Goal: Task Accomplishment & Management: Manage account settings

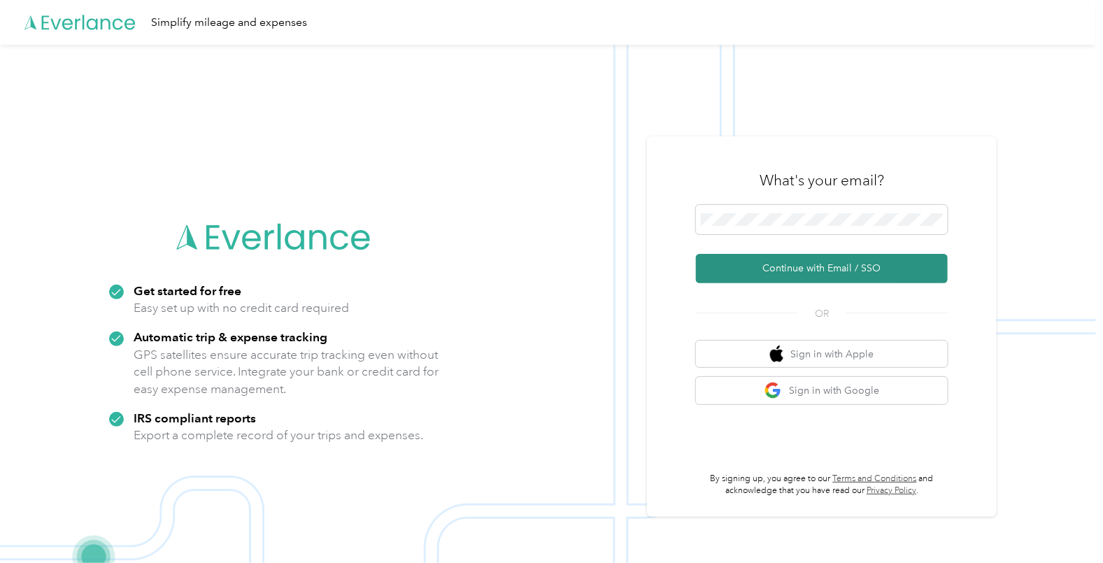
click at [773, 274] on button "Continue with Email / SSO" at bounding box center [822, 268] width 252 height 29
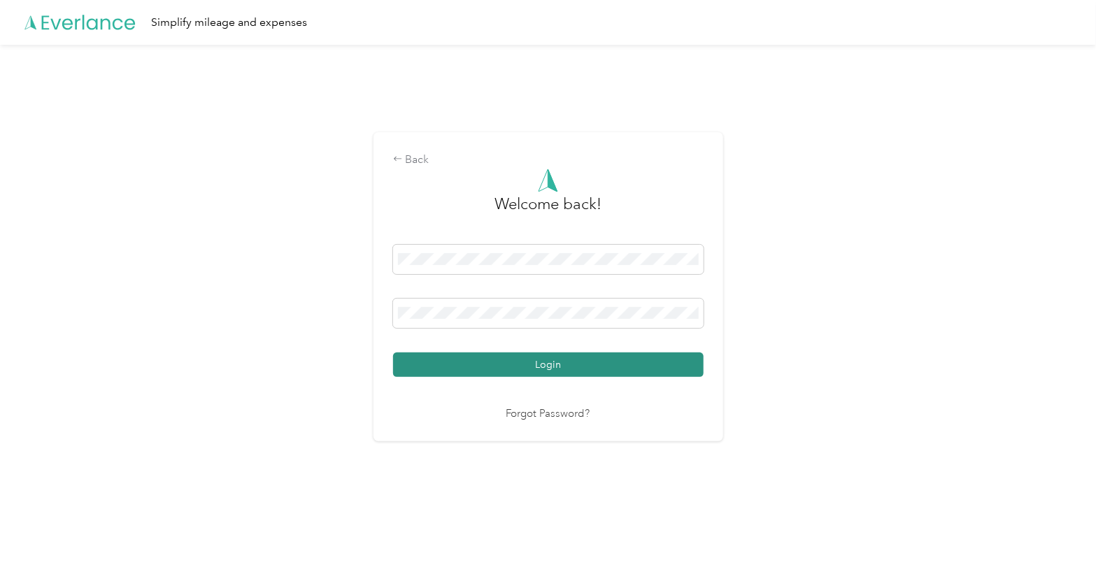
click at [533, 369] on button "Login" at bounding box center [548, 364] width 310 height 24
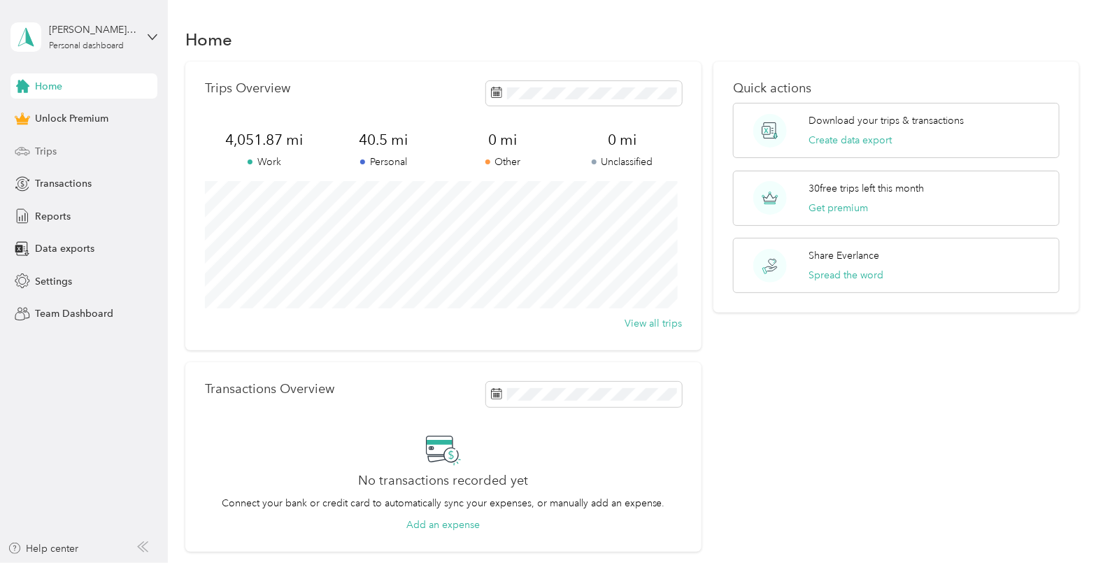
click at [71, 150] on div "Trips" at bounding box center [83, 150] width 147 height 25
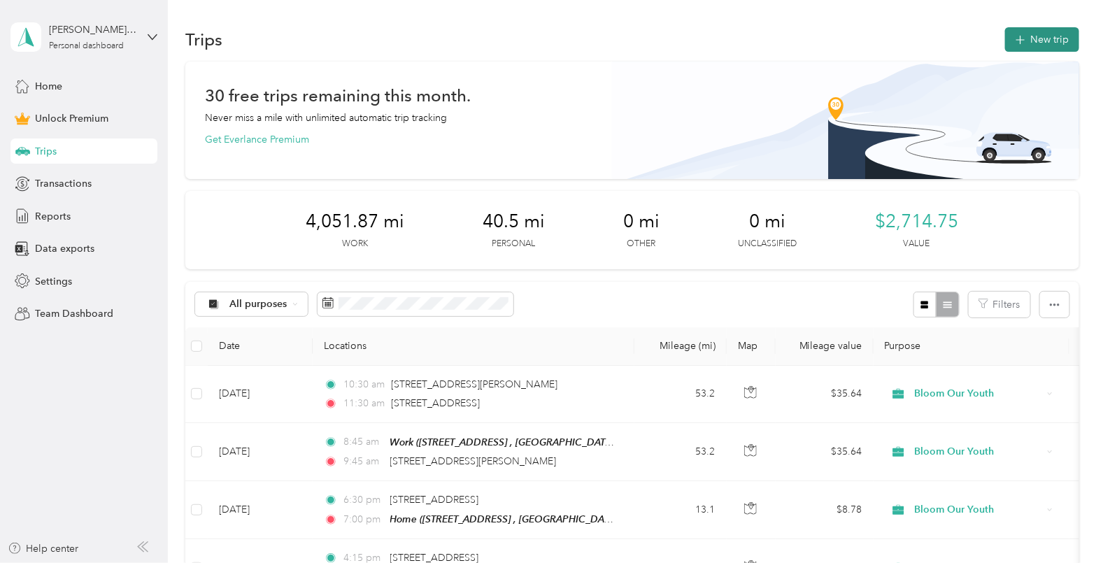
click at [1061, 34] on button "New trip" at bounding box center [1042, 39] width 74 height 24
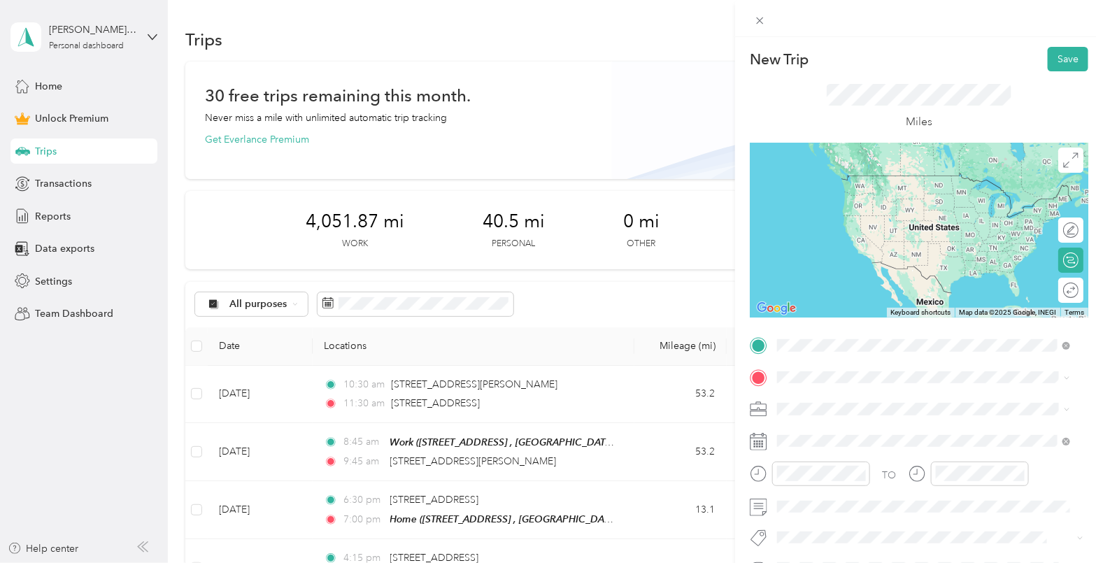
click at [843, 414] on span "[STREET_ADDRESS]" at bounding box center [847, 416] width 89 height 12
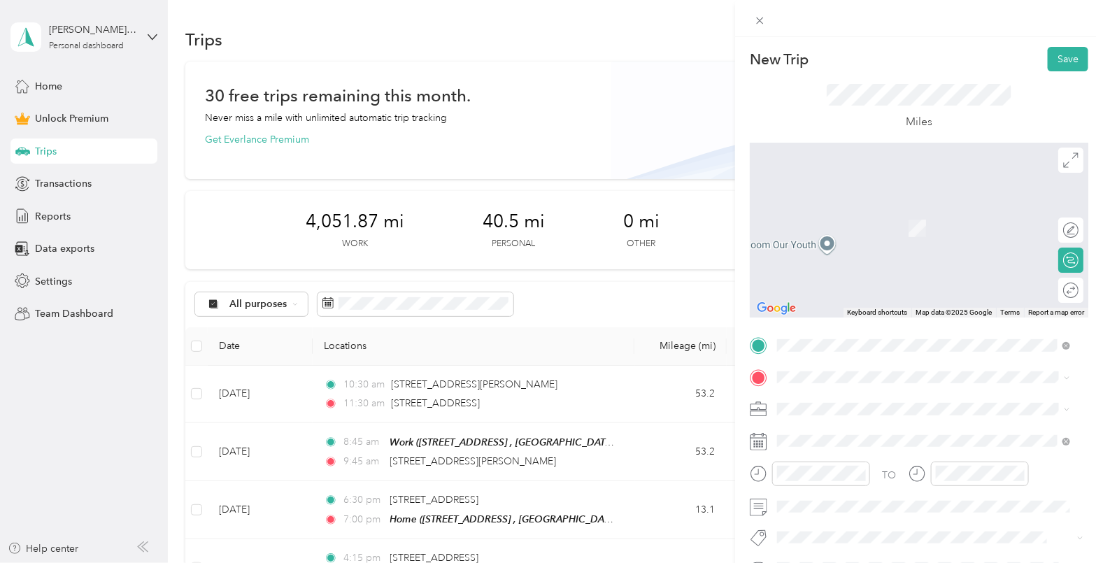
click at [825, 213] on span "[STREET_ADDRESS][PERSON_NAME][US_STATE]" at bounding box center [911, 206] width 217 height 13
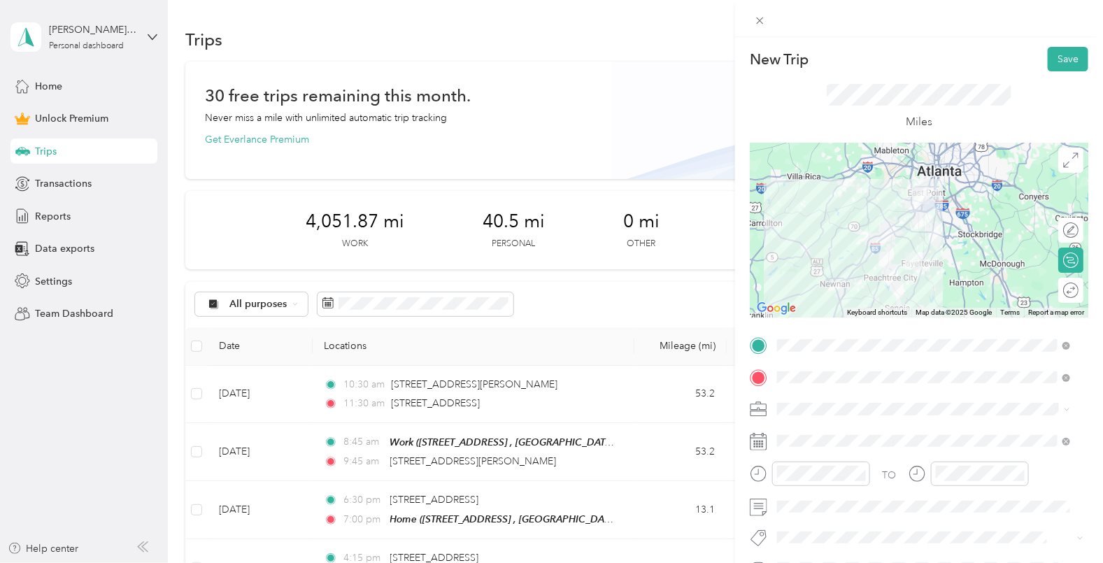
click at [823, 401] on span at bounding box center [930, 409] width 316 height 22
click at [811, 271] on ol "Work Personal Bloom Our Youth Bloom Our Youth Other Charity Medical Moving Comm…" at bounding box center [924, 299] width 303 height 196
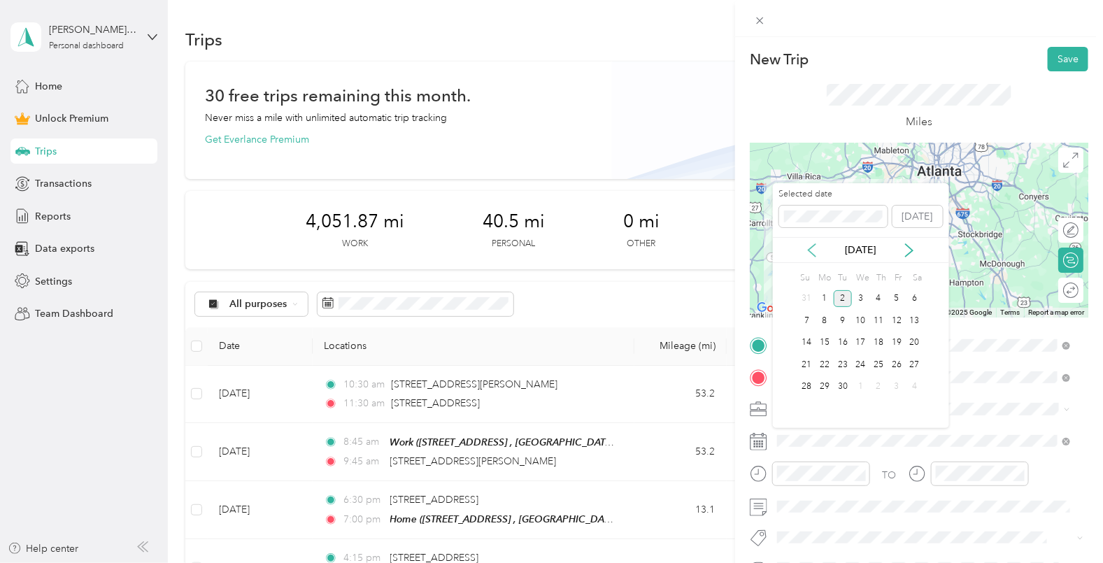
click at [811, 252] on icon at bounding box center [811, 250] width 7 height 13
click at [819, 318] on div "4" at bounding box center [824, 320] width 18 height 17
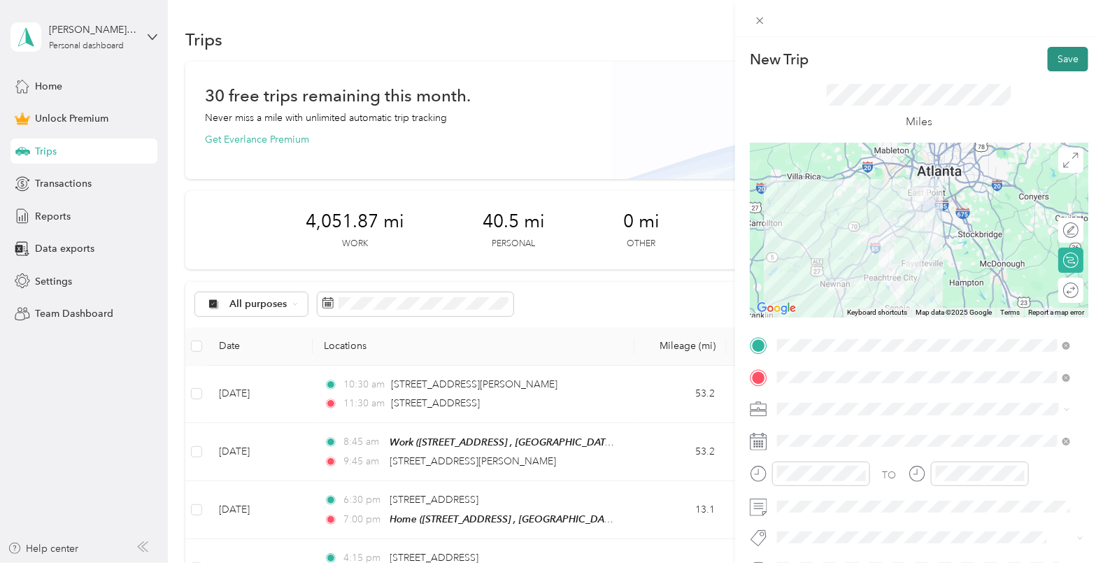
click at [1063, 54] on button "Save" at bounding box center [1067, 59] width 41 height 24
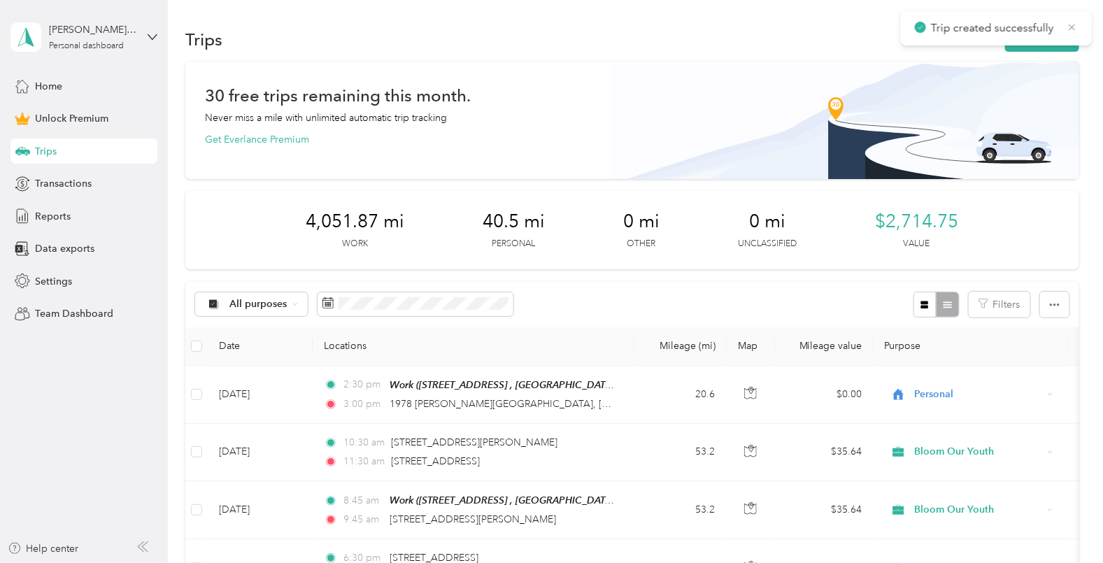
click at [1073, 28] on icon at bounding box center [1071, 27] width 11 height 13
click at [1047, 41] on button "New trip" at bounding box center [1042, 39] width 74 height 24
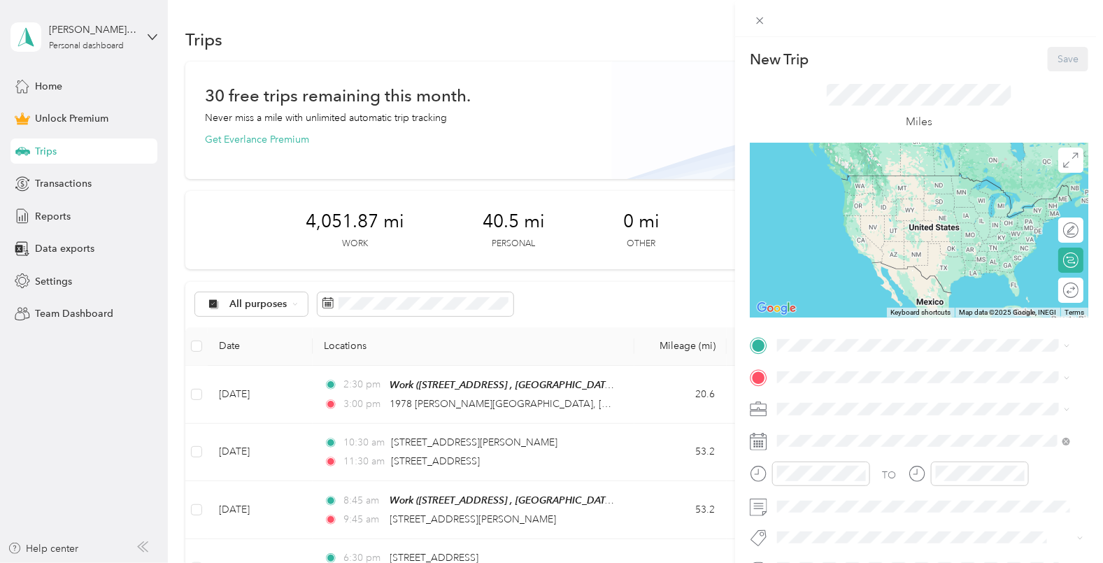
click at [599, 105] on div "New Trip Save This trip cannot be edited because it is either under review, app…" at bounding box center [551, 281] width 1103 height 563
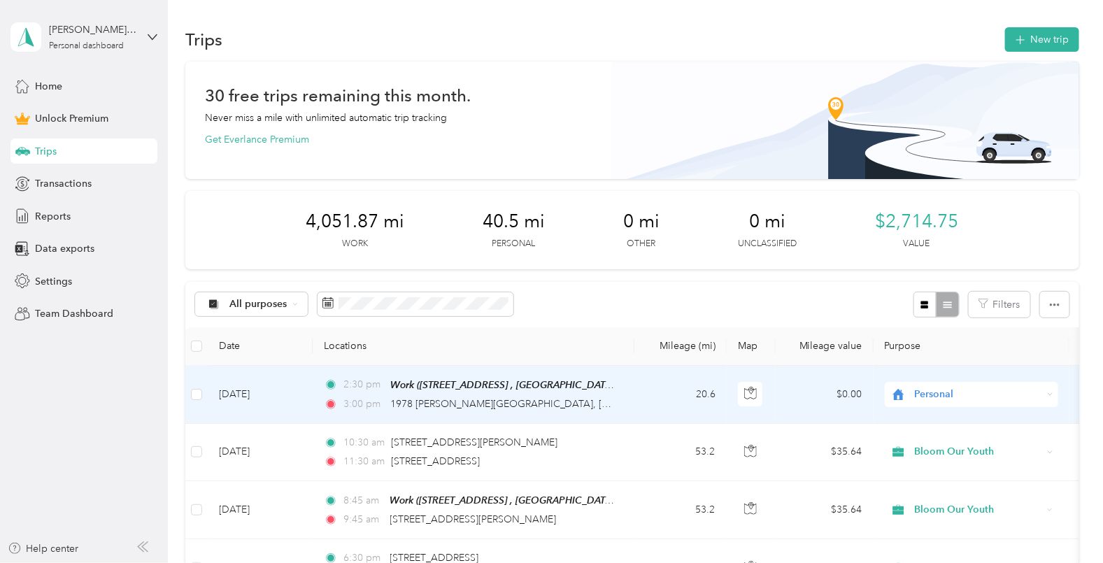
click at [912, 406] on td "Personal" at bounding box center [971, 395] width 196 height 58
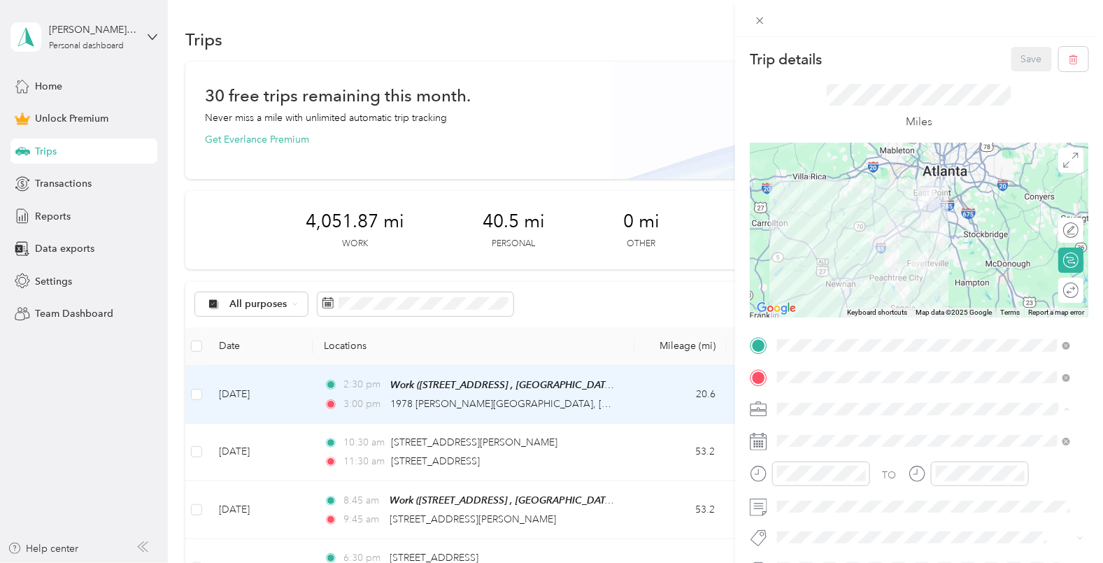
click at [805, 290] on li "Bloom Our Youth" at bounding box center [924, 286] width 303 height 24
click at [1011, 61] on button "Save" at bounding box center [1031, 59] width 41 height 24
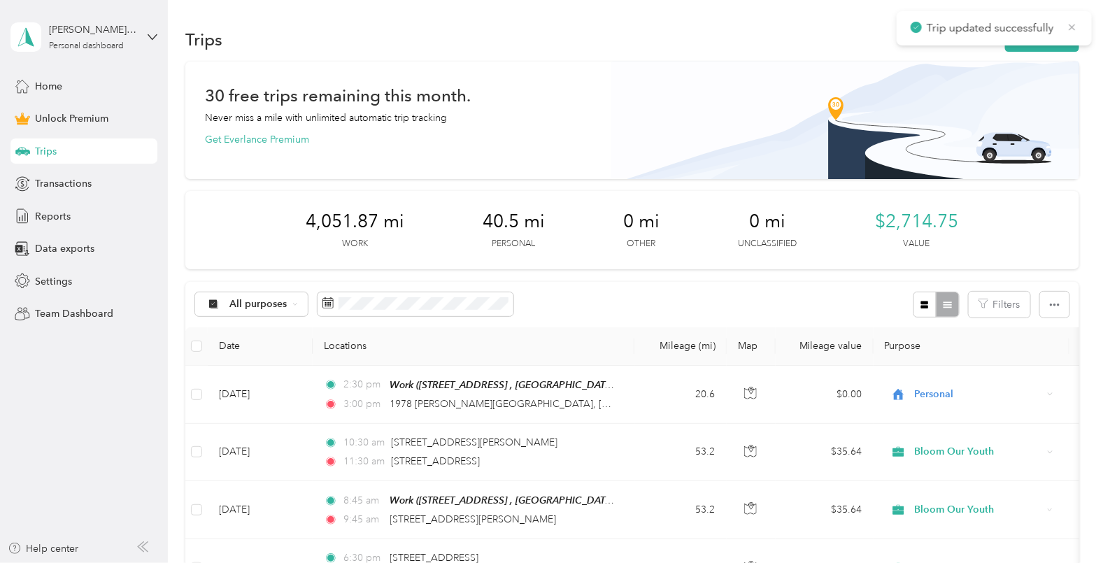
click at [1068, 27] on icon at bounding box center [1071, 27] width 11 height 13
click at [1047, 30] on button "New trip" at bounding box center [1042, 39] width 74 height 24
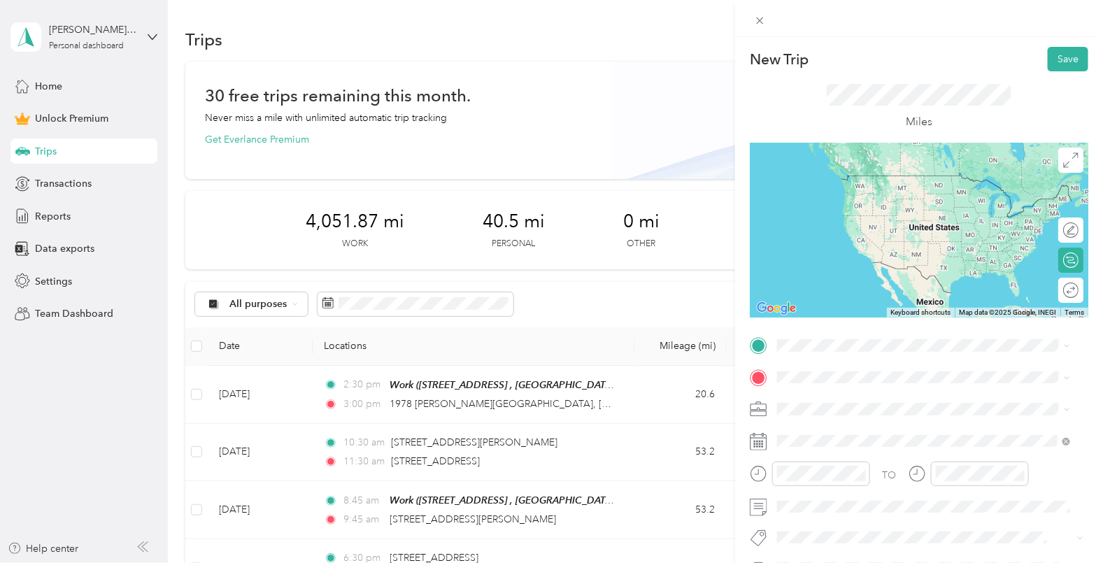
click at [860, 409] on li "[STREET_ADDRESS][PERSON_NAME][US_STATE]" at bounding box center [924, 394] width 303 height 29
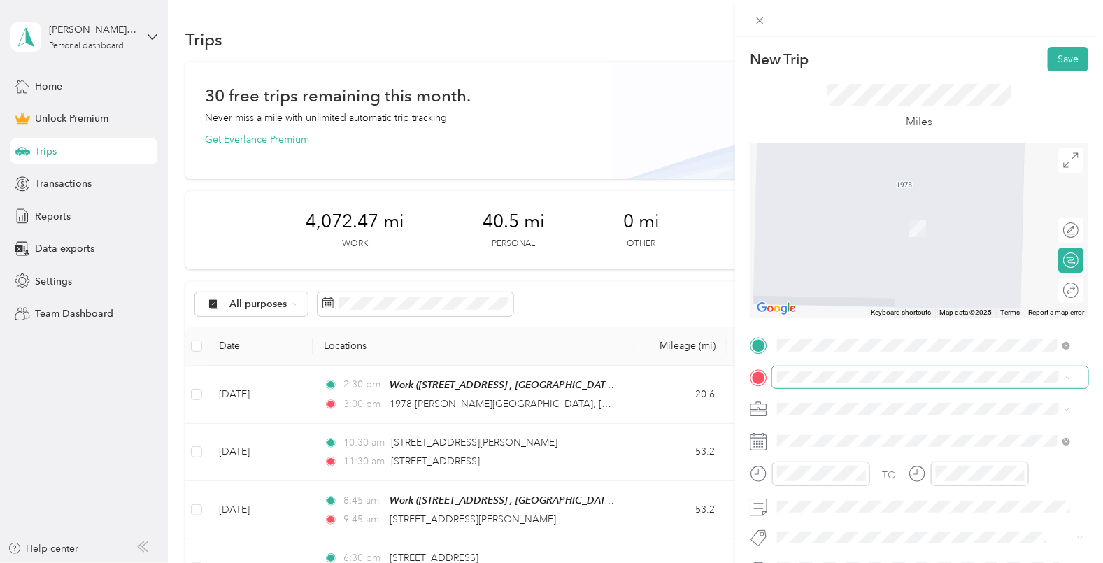
click at [917, 369] on span at bounding box center [930, 377] width 316 height 22
click at [838, 229] on ol "From search results [STREET_ADDRESS][GEOGRAPHIC_DATA][PERSON_NAME][US_STATE][PE…" at bounding box center [924, 267] width 303 height 196
click at [801, 217] on div "[STREET_ADDRESS][PERSON_NAME][US_STATE]" at bounding box center [923, 207] width 283 height 19
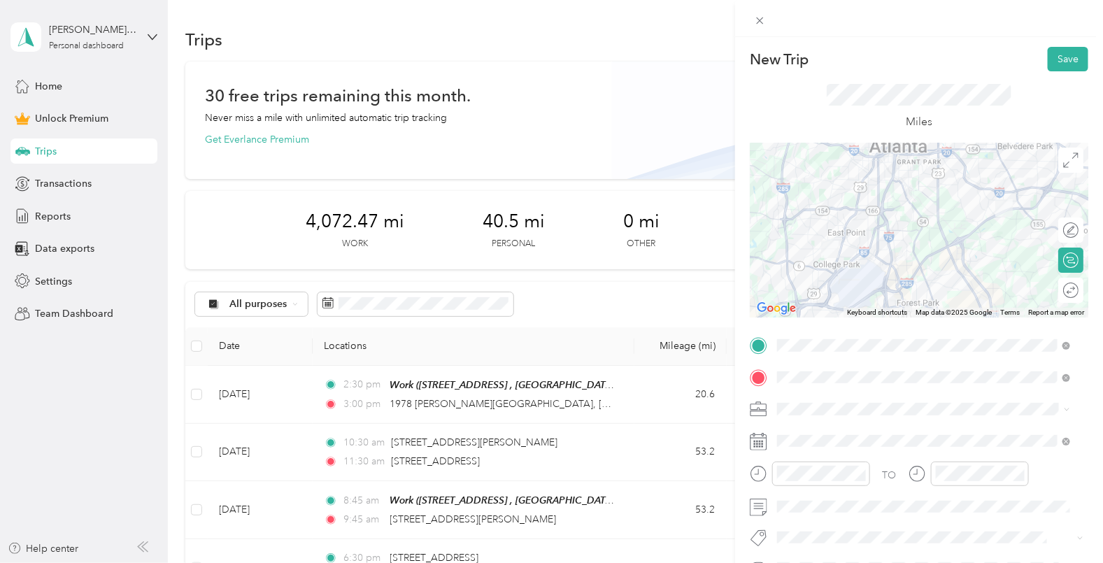
click at [822, 401] on span at bounding box center [930, 409] width 316 height 22
click at [811, 273] on ol "Work Personal Bloom Our Youth Bloom Our Youth Other Charity Medical Moving Comm…" at bounding box center [924, 299] width 303 height 196
click at [798, 426] on div "TO Add photo" at bounding box center [919, 487] width 338 height 306
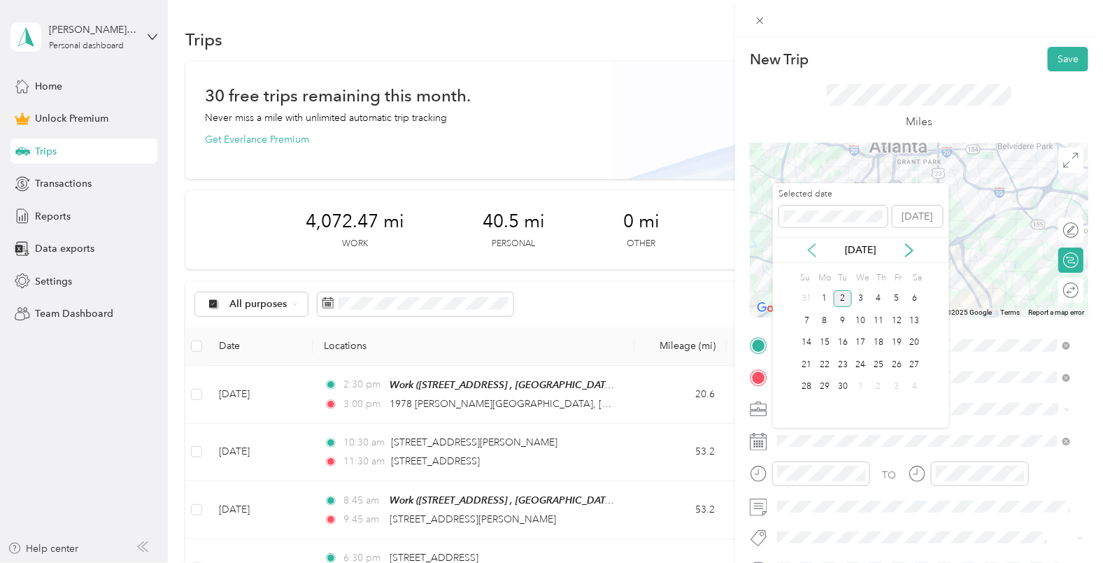
click at [815, 250] on icon at bounding box center [812, 250] width 14 height 14
click at [819, 319] on div "4" at bounding box center [824, 320] width 18 height 17
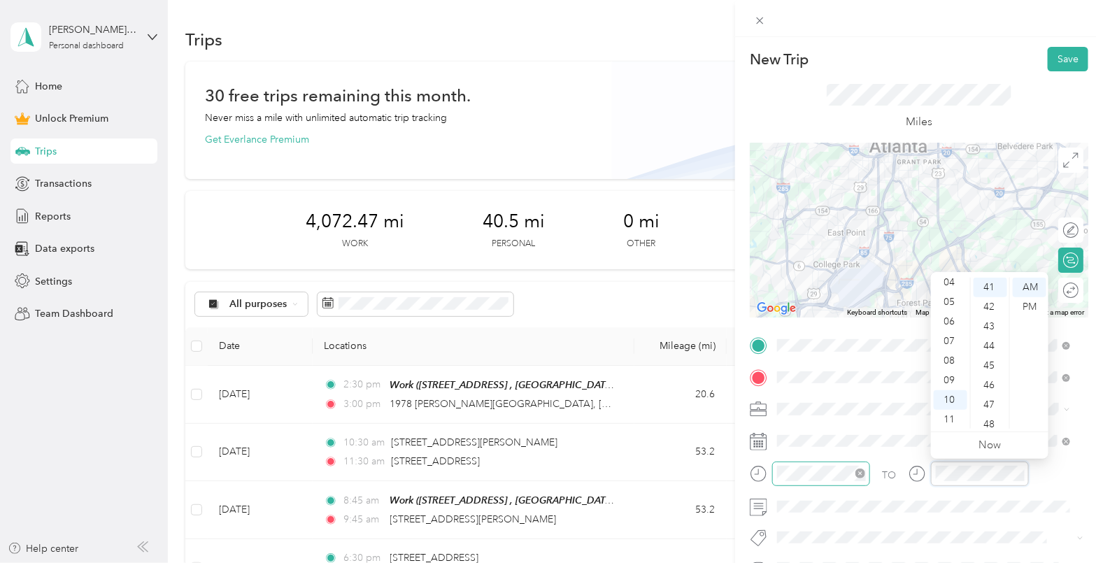
scroll to position [587, 0]
click at [851, 198] on div at bounding box center [919, 230] width 338 height 175
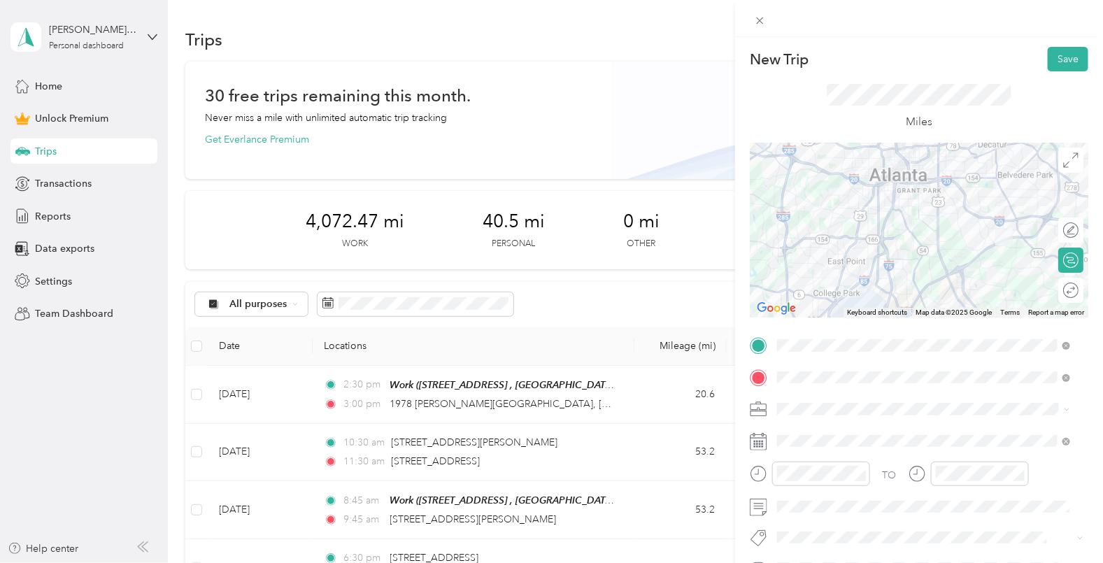
click at [877, 230] on div at bounding box center [919, 230] width 338 height 175
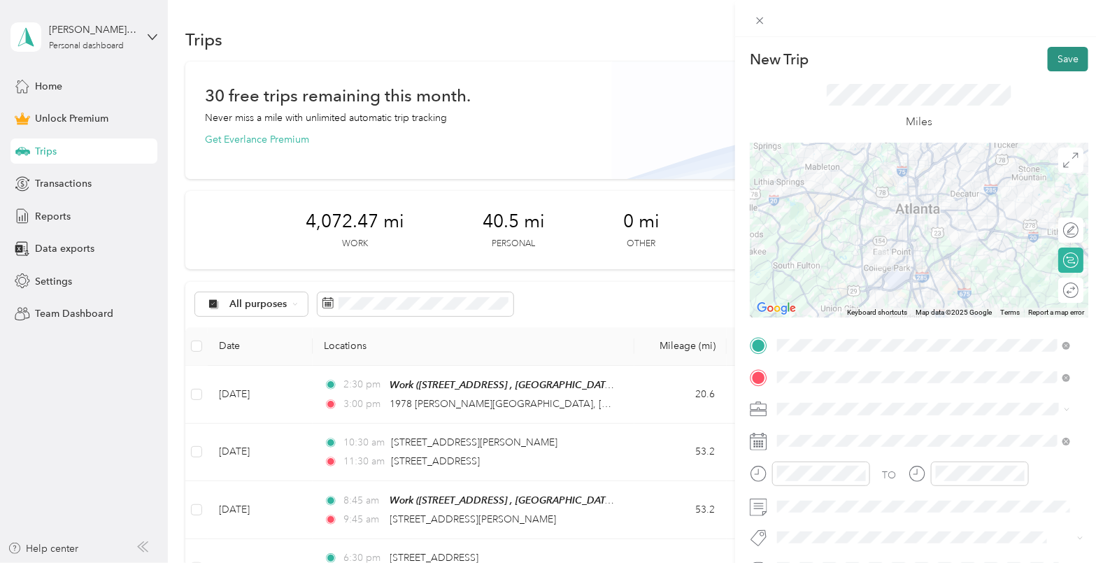
click at [1047, 56] on button "Save" at bounding box center [1067, 59] width 41 height 24
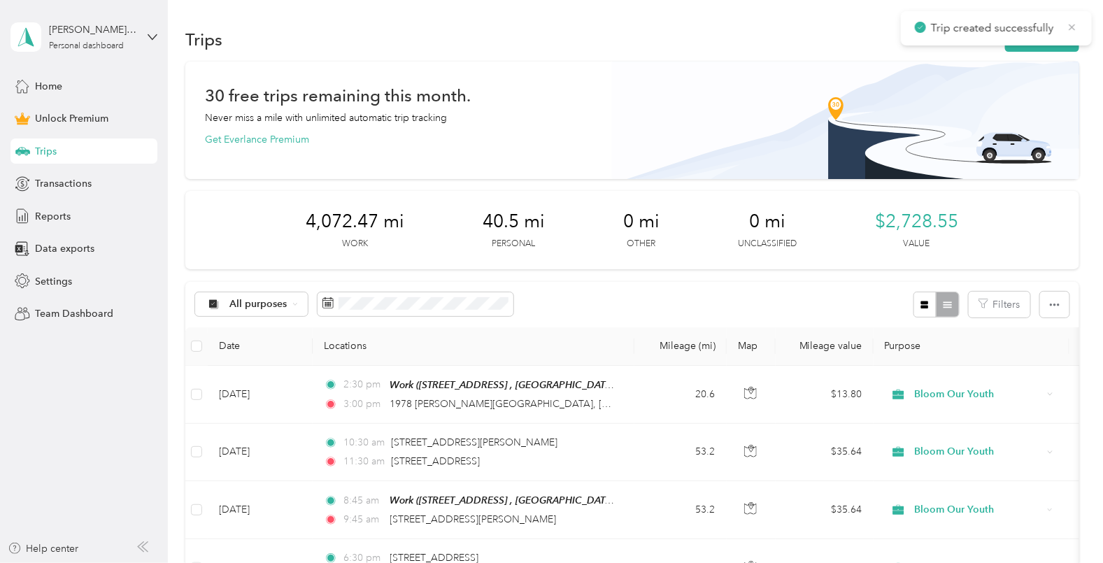
click at [1076, 25] on icon at bounding box center [1071, 27] width 11 height 13
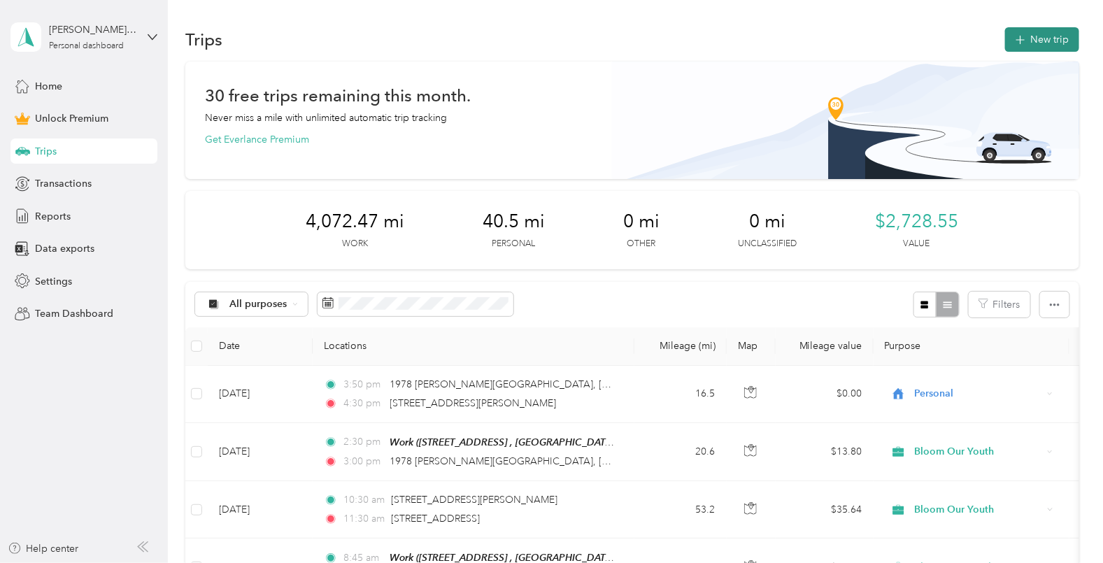
click at [1059, 36] on button "New trip" at bounding box center [1042, 39] width 74 height 24
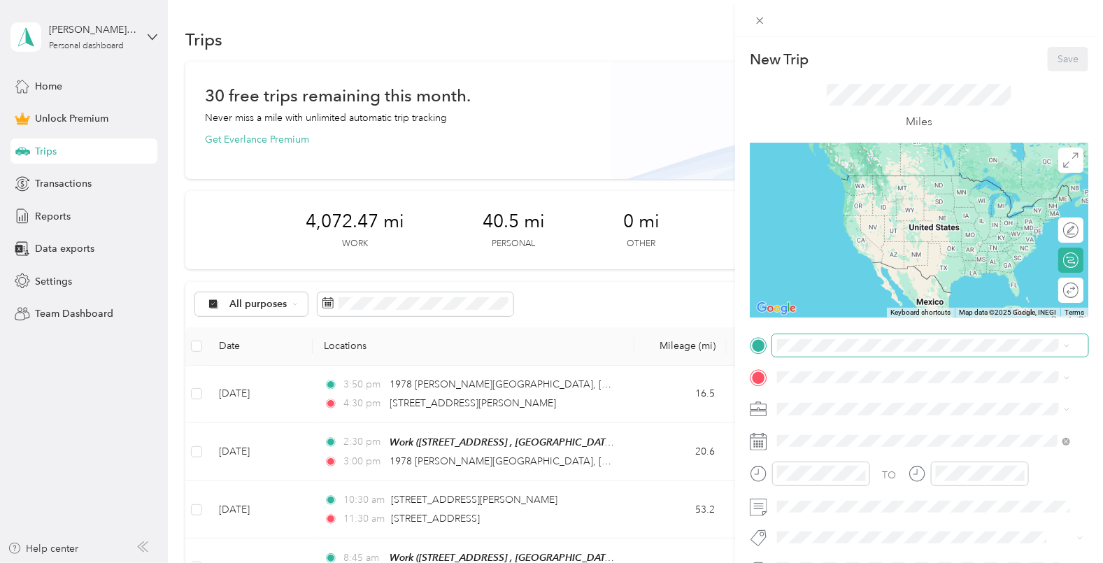
click at [804, 354] on span at bounding box center [930, 345] width 316 height 22
click at [804, 352] on span at bounding box center [930, 345] width 316 height 22
click at [826, 391] on span "[STREET_ADDRESS][PERSON_NAME][US_STATE]" at bounding box center [911, 395] width 217 height 13
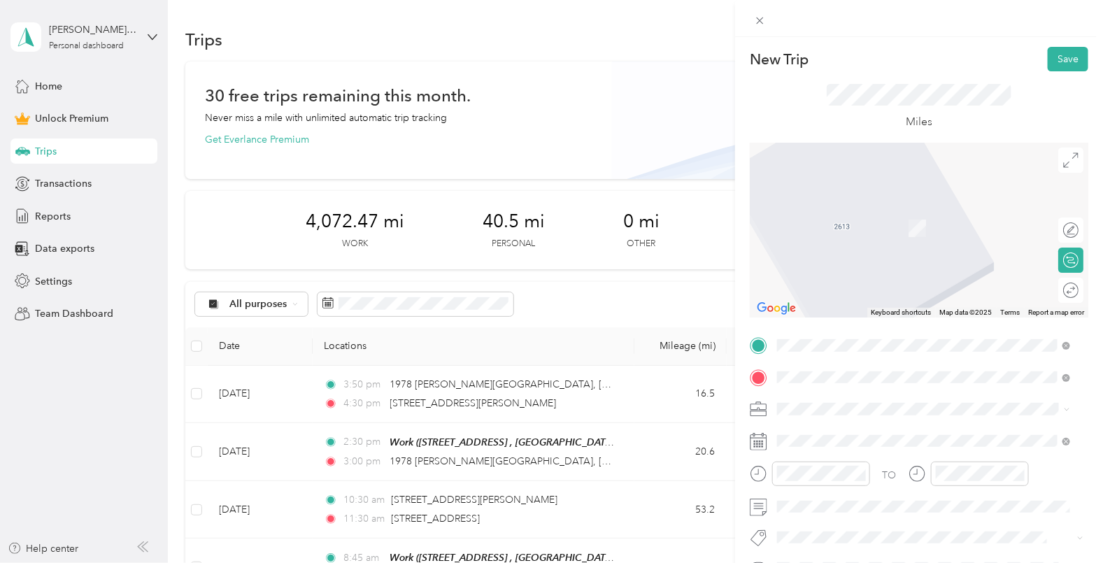
click at [847, 232] on div "Work [STREET_ADDRESS]" at bounding box center [847, 220] width 89 height 29
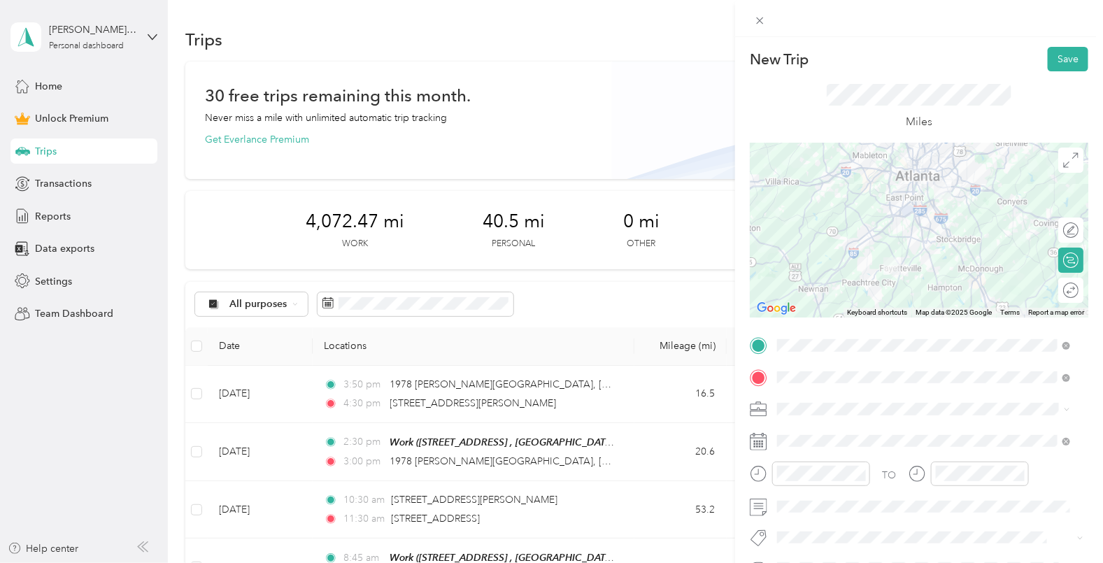
click at [823, 401] on span at bounding box center [930, 409] width 316 height 22
click at [830, 269] on li "Bloom Our Youth" at bounding box center [924, 262] width 303 height 24
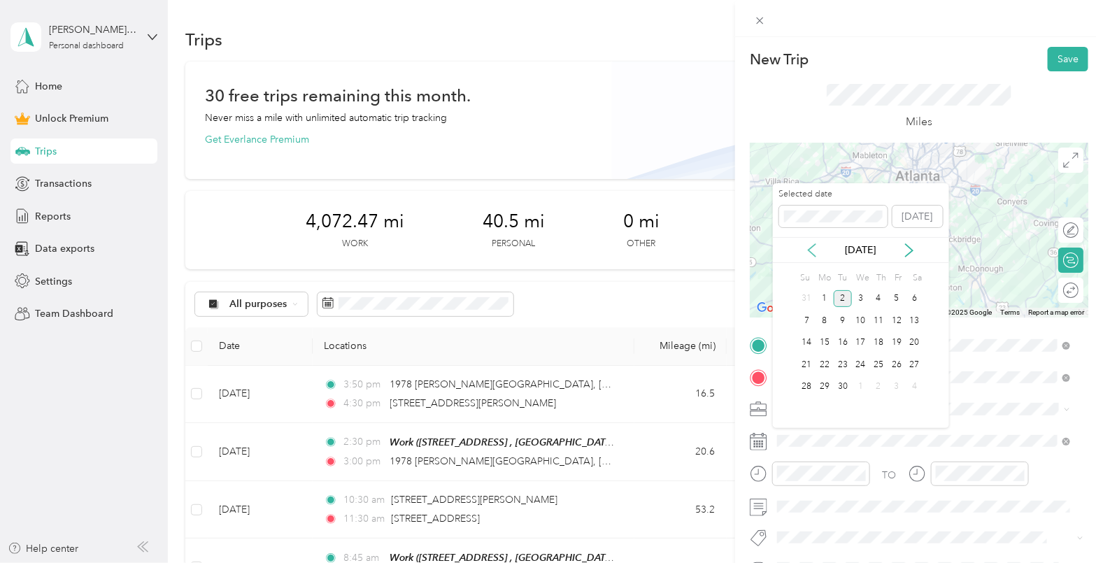
click at [811, 245] on icon at bounding box center [812, 250] width 14 height 14
click at [822, 322] on div "4" at bounding box center [824, 320] width 18 height 17
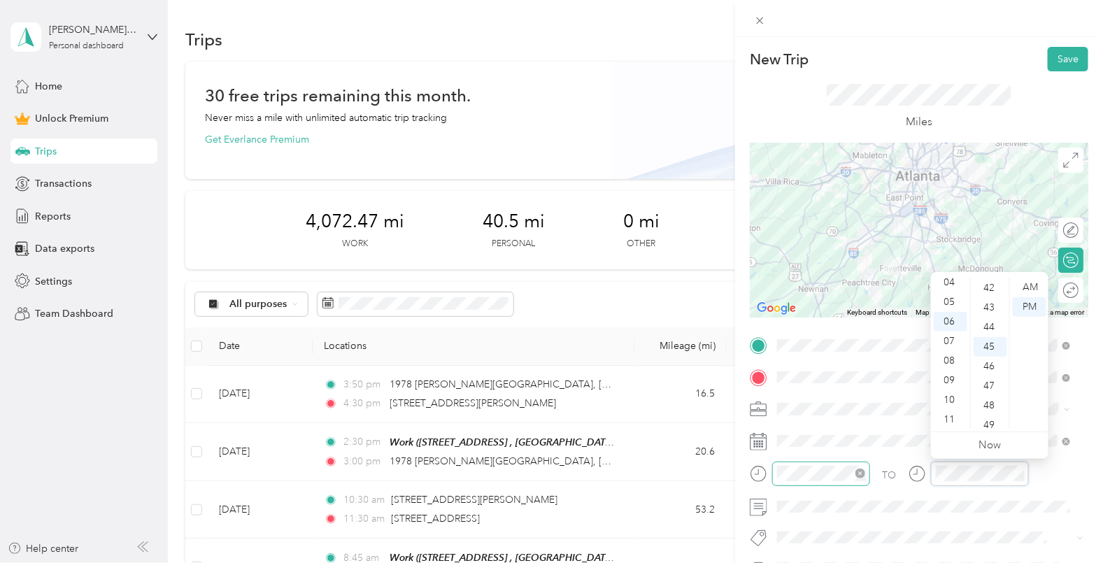
scroll to position [881, 0]
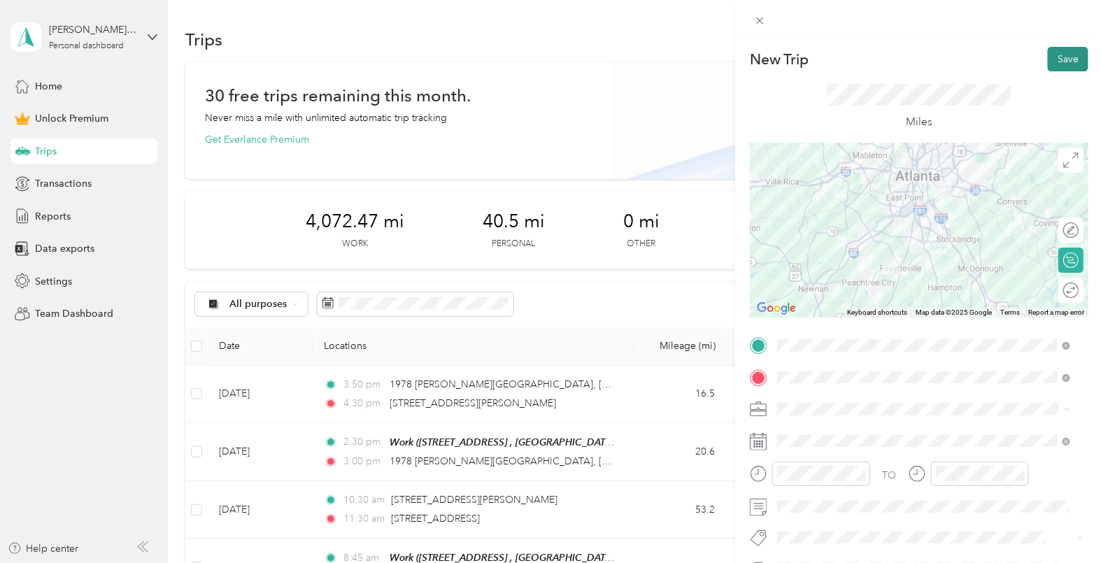
click at [1047, 48] on button "Save" at bounding box center [1067, 59] width 41 height 24
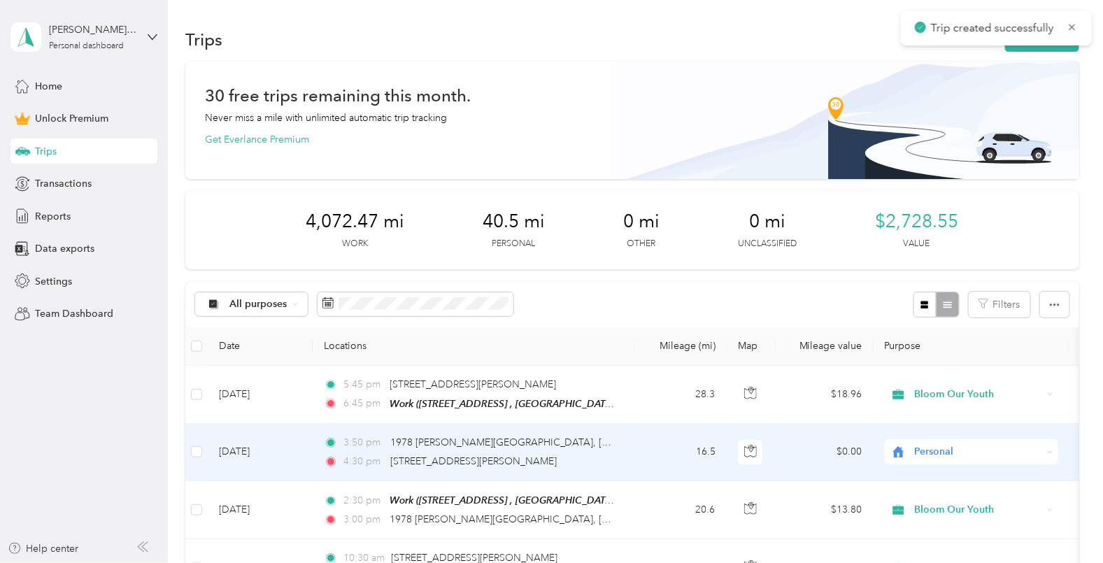
click at [932, 474] on td "Personal" at bounding box center [971, 452] width 196 height 57
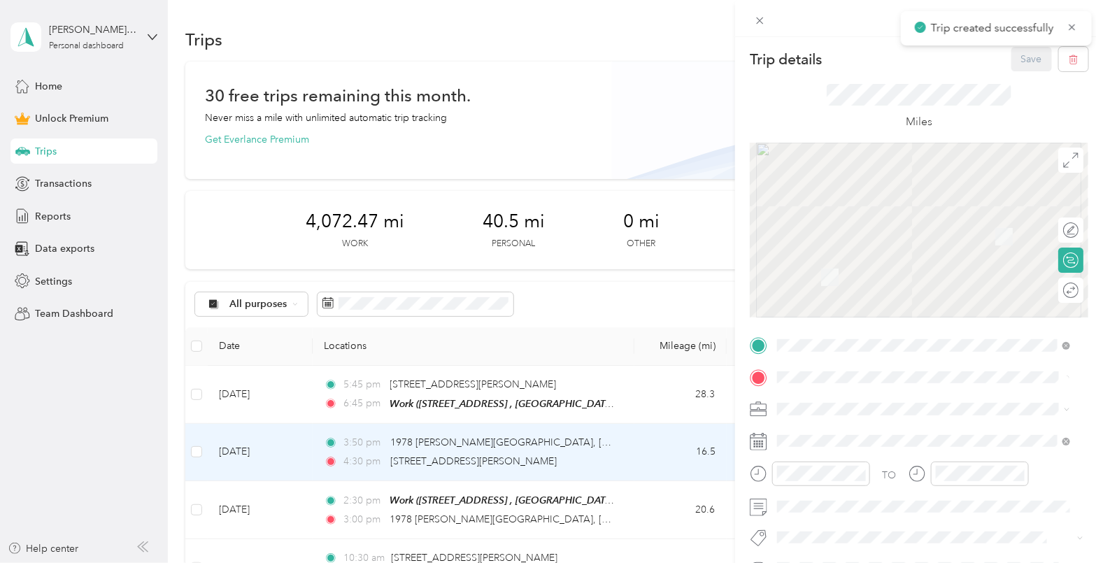
click at [932, 450] on span at bounding box center [930, 441] width 316 height 22
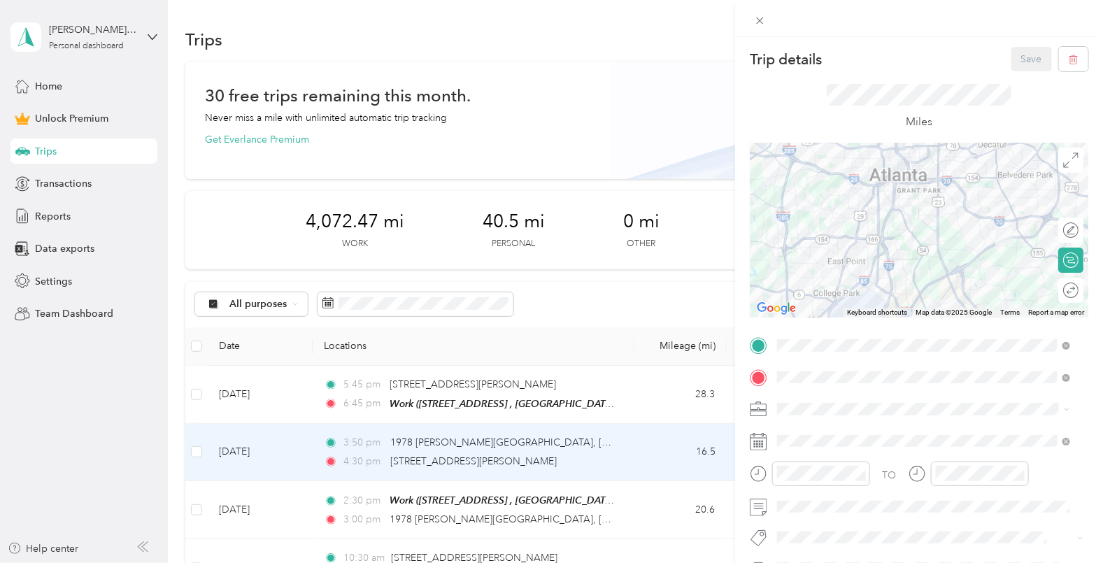
click at [836, 266] on li "Bloom Our Youth" at bounding box center [924, 258] width 303 height 24
click at [1031, 49] on button "Save" at bounding box center [1031, 59] width 41 height 24
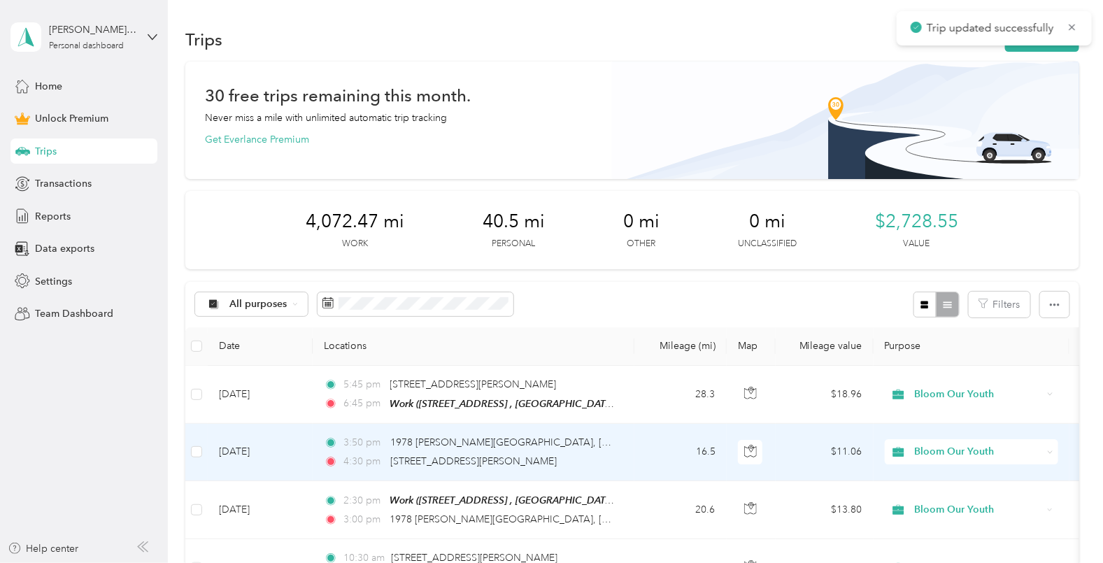
click at [930, 454] on span "Bloom Our Youth" at bounding box center [978, 451] width 128 height 15
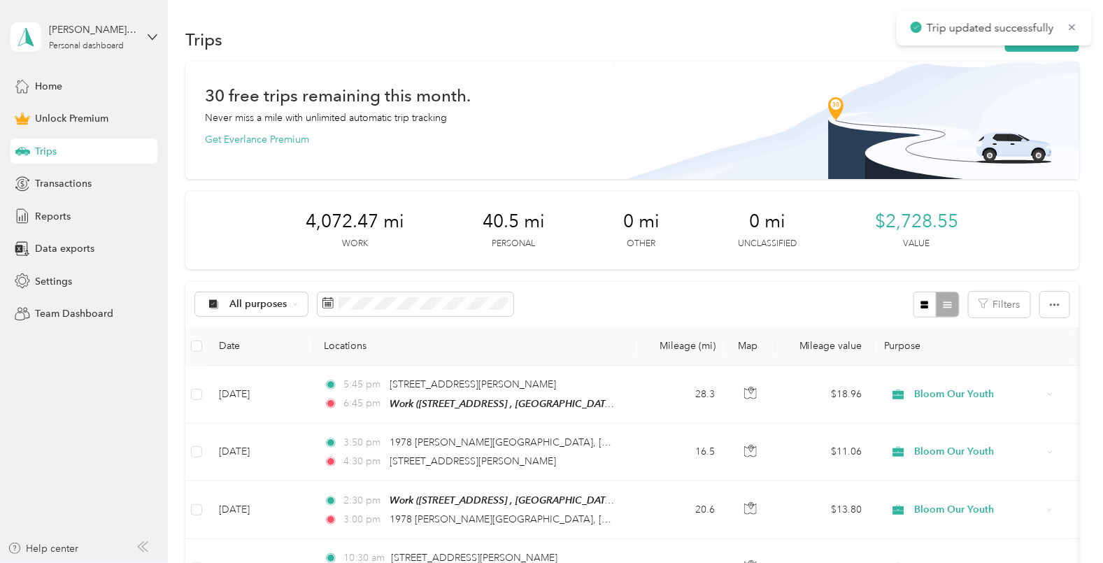
click at [712, 115] on div "30 free trips remaining this month. Never miss a mile with unlimited automatic …" at bounding box center [632, 117] width 854 height 59
click at [1026, 35] on button "New trip" at bounding box center [1042, 39] width 74 height 24
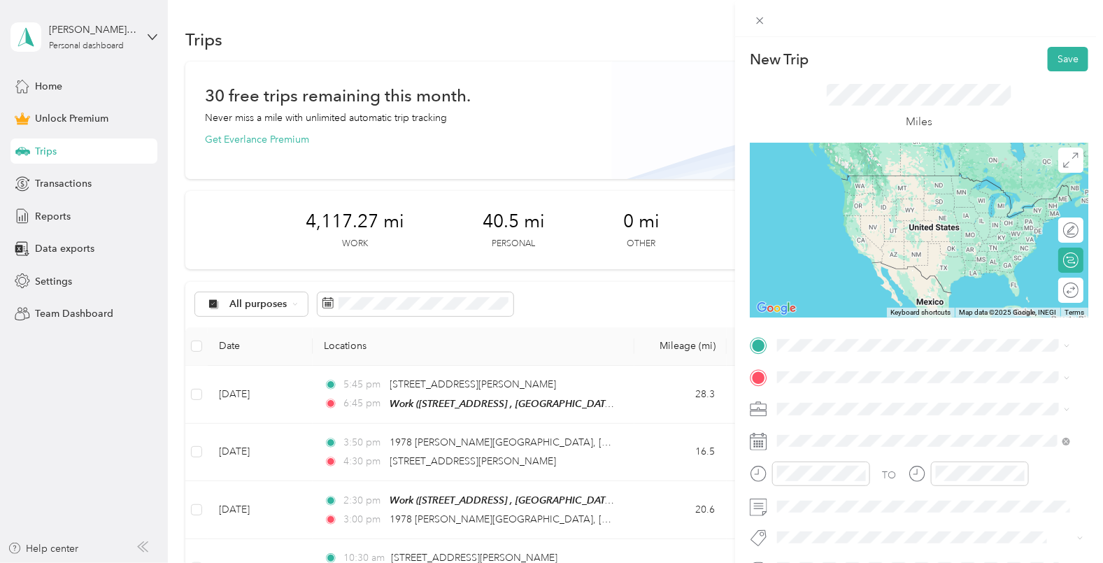
click at [850, 415] on span "[STREET_ADDRESS]" at bounding box center [847, 416] width 89 height 12
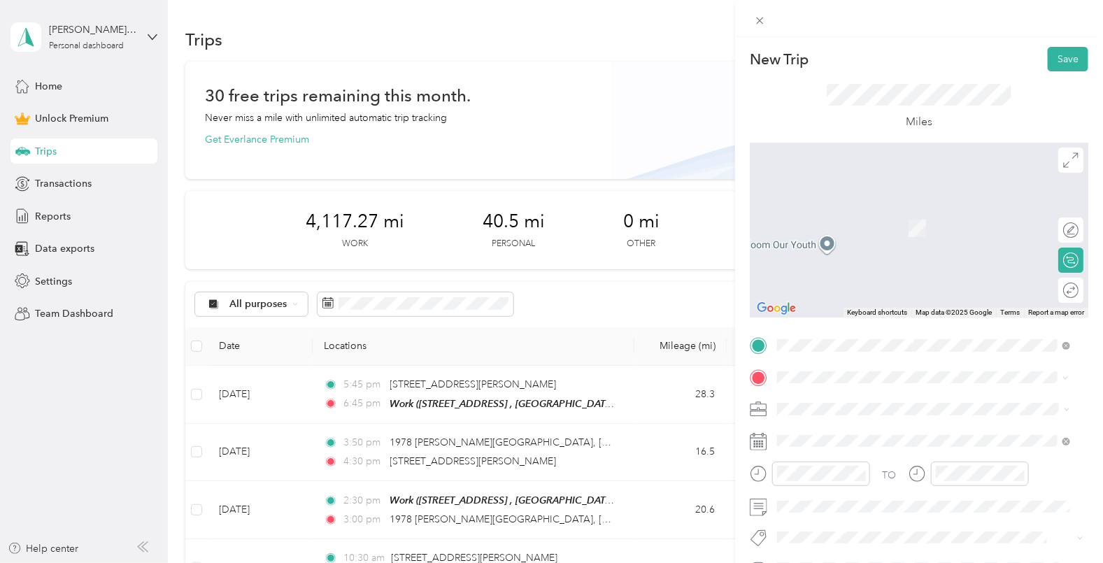
click at [830, 222] on li "[STREET_ADDRESS][US_STATE]" at bounding box center [924, 207] width 303 height 29
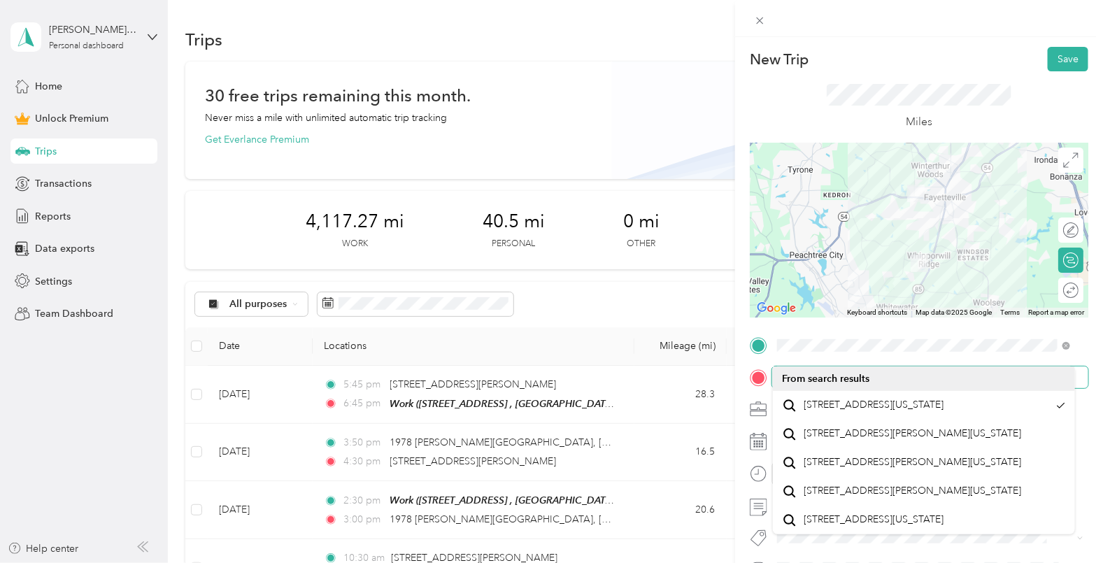
scroll to position [141, 0]
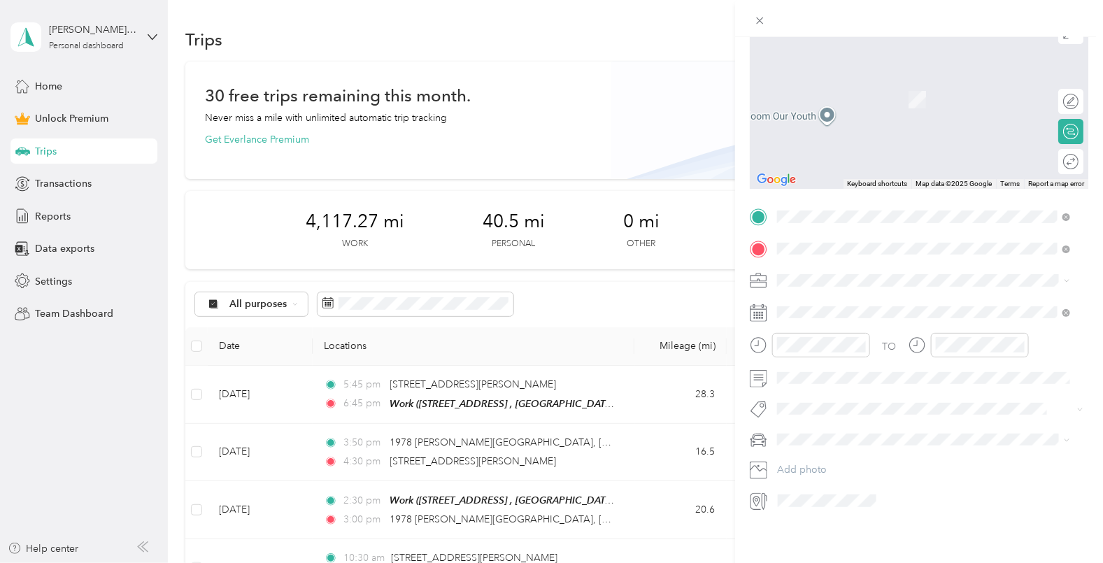
click at [982, 526] on div "New Trip Save This trip cannot be edited because it is either under review, app…" at bounding box center [919, 318] width 368 height 563
click at [843, 292] on span "[STREET_ADDRESS][US_STATE]" at bounding box center [873, 286] width 140 height 13
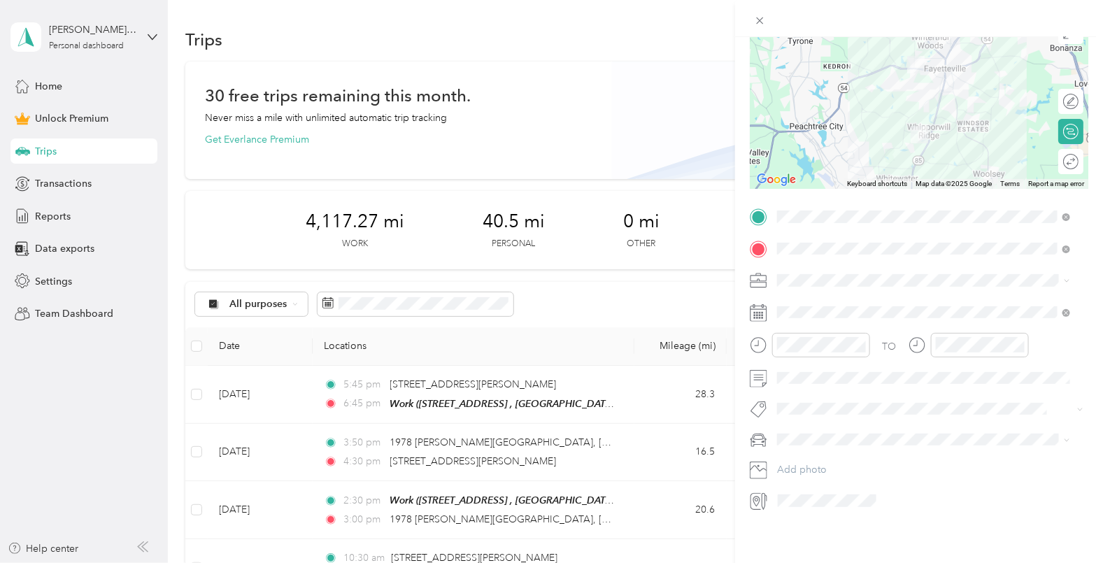
click at [829, 275] on span at bounding box center [930, 280] width 316 height 22
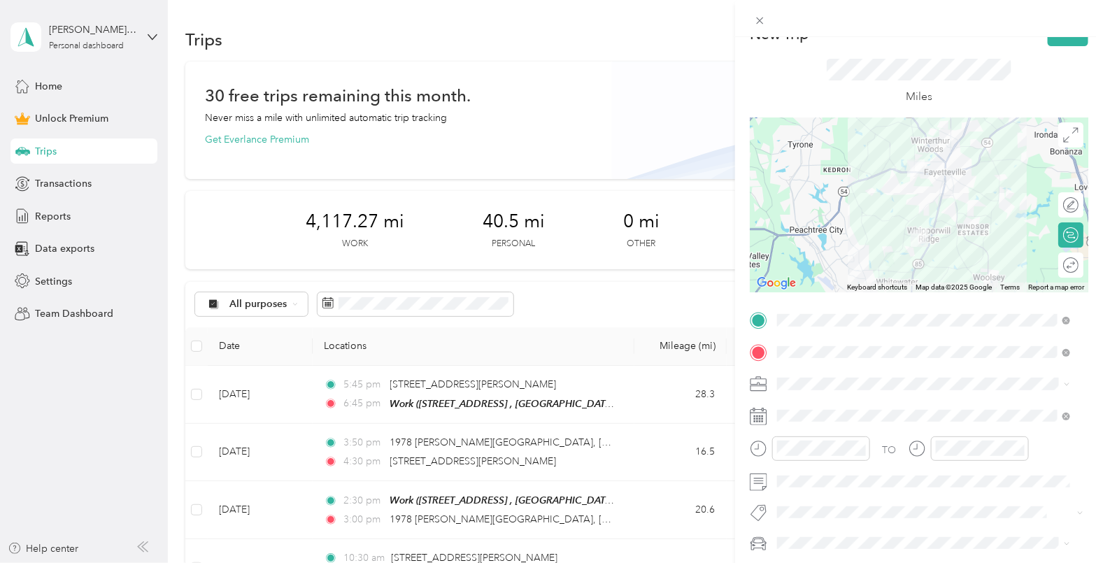
click at [836, 238] on li "Bloom Our Youth" at bounding box center [924, 232] width 303 height 24
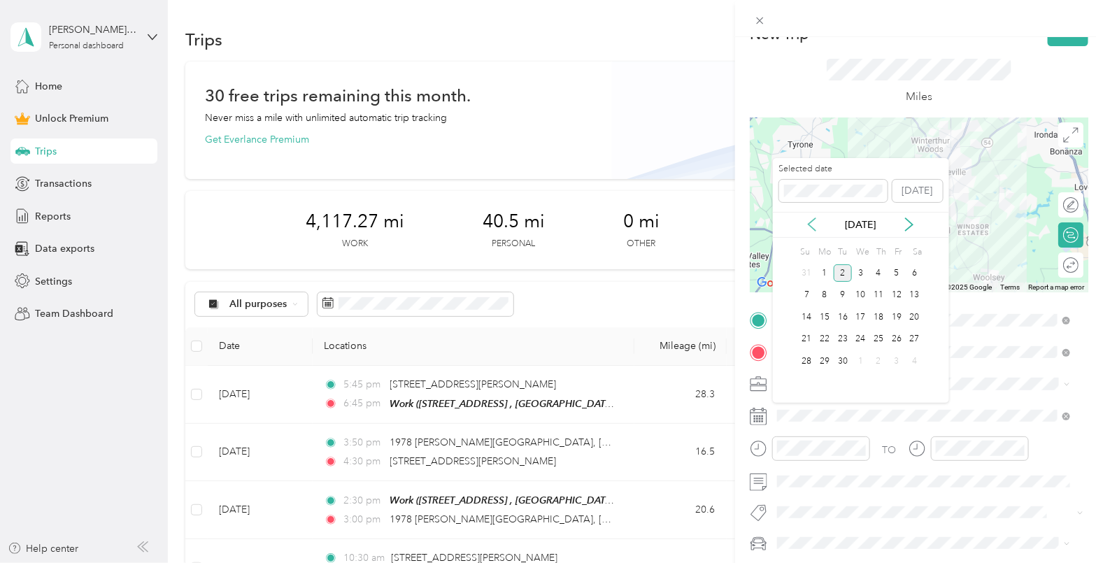
click at [814, 225] on icon at bounding box center [812, 224] width 14 height 14
click at [843, 294] on div "5" at bounding box center [842, 295] width 18 height 17
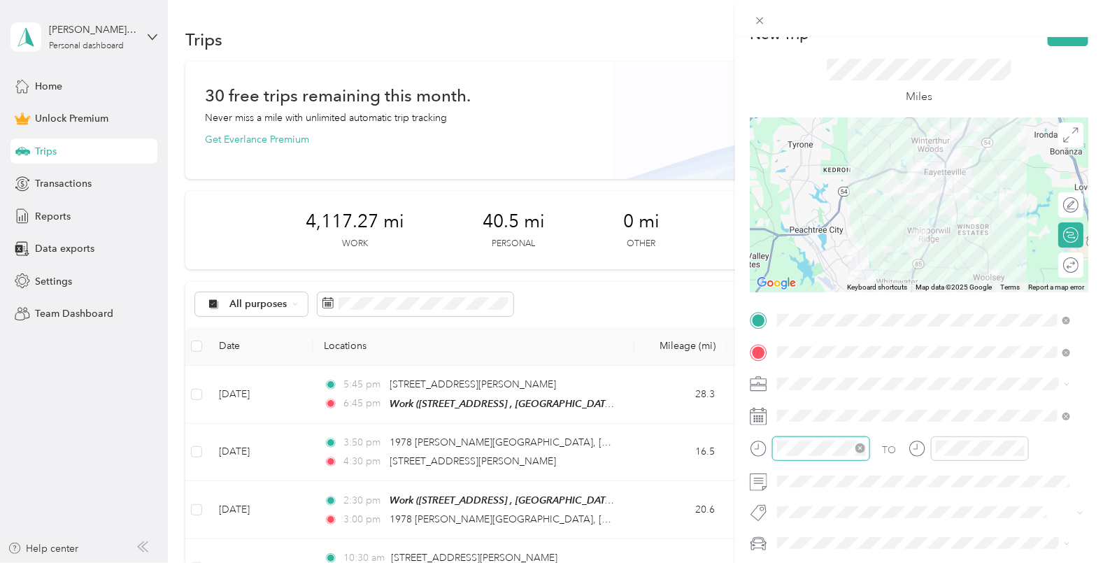
scroll to position [83, 0]
click at [649, 416] on div "New Trip Save This trip cannot be edited because it is either under review, app…" at bounding box center [551, 281] width 1103 height 563
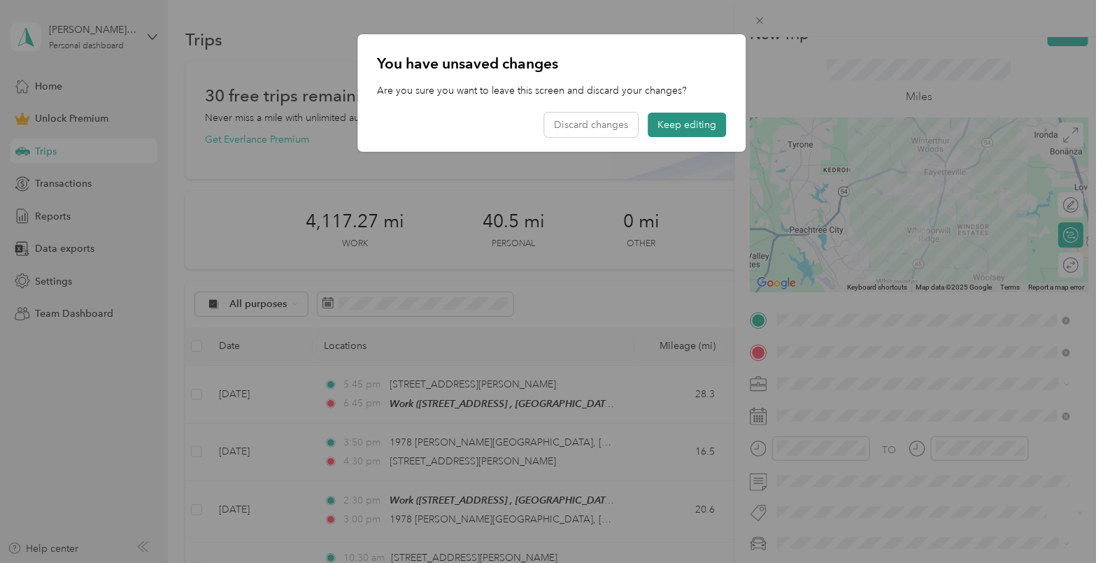
click at [692, 122] on button "Keep editing" at bounding box center [686, 125] width 78 height 24
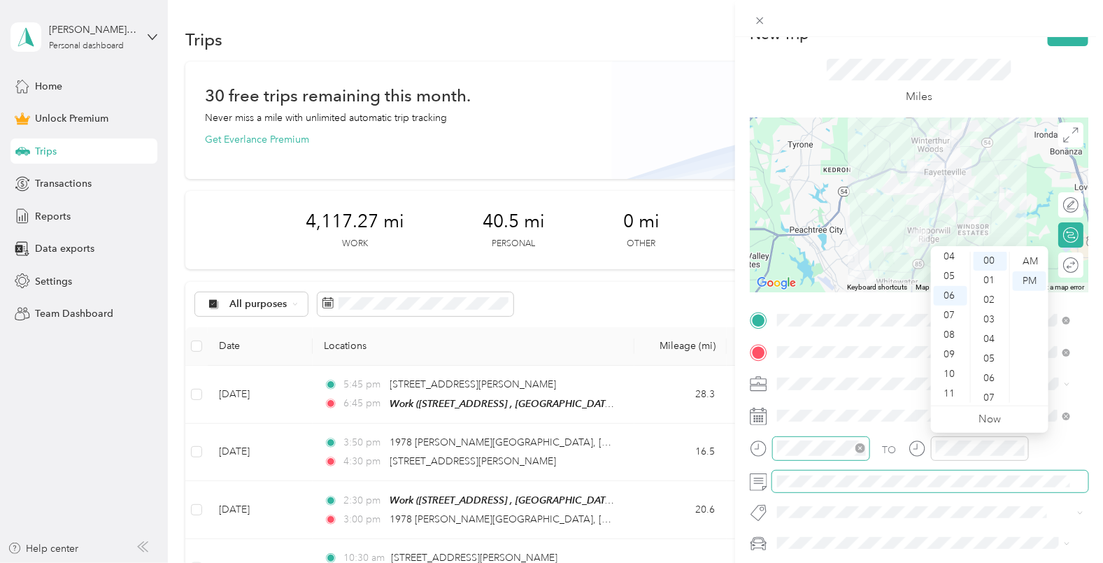
scroll to position [0, 0]
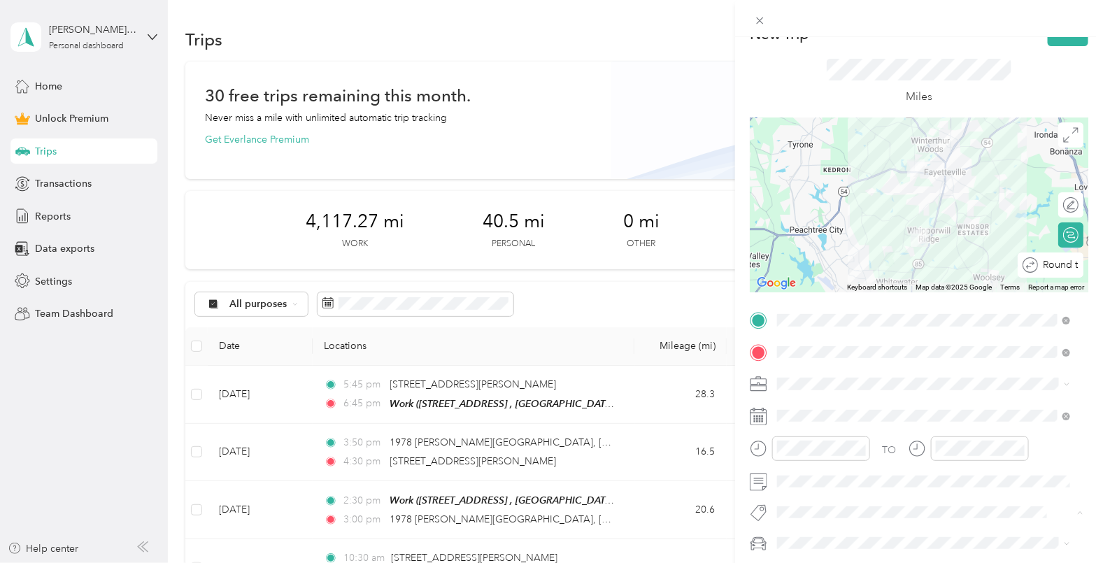
click at [1049, 260] on div "Round trip" at bounding box center [1058, 264] width 41 height 15
click at [1049, 260] on div at bounding box center [1063, 264] width 29 height 15
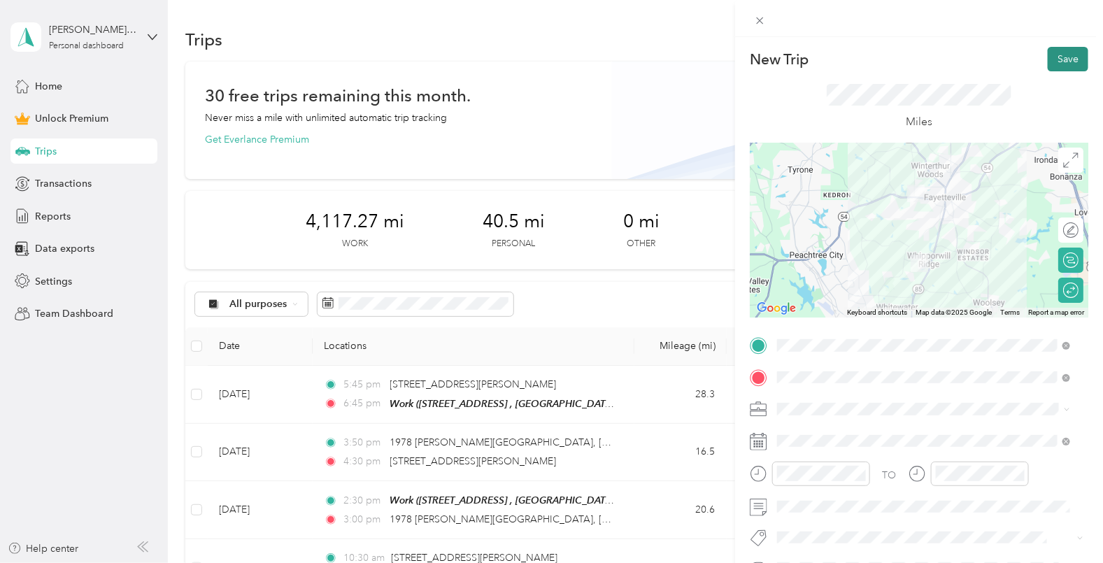
click at [1059, 57] on button "Save" at bounding box center [1067, 59] width 41 height 24
